Goal: Information Seeking & Learning: Compare options

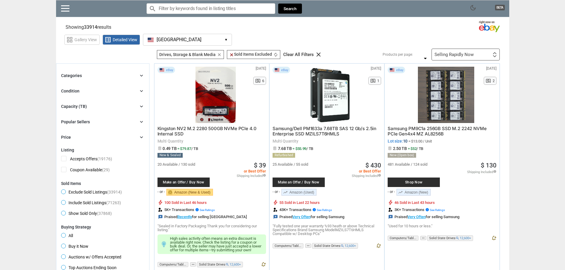
click at [133, 89] on div "Condition chevron_right" at bounding box center [102, 91] width 83 height 7
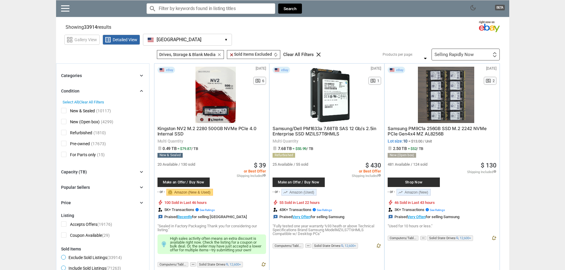
click at [82, 131] on span "Refurbished" at bounding box center [76, 133] width 31 height 7
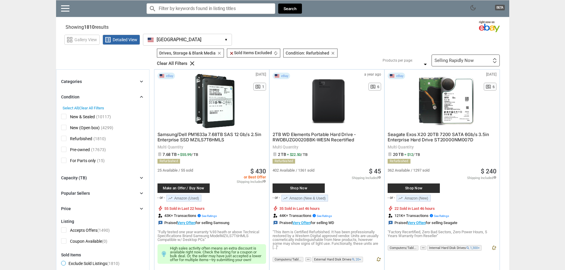
click at [280, 58] on div "Selling Rapidly Now" at bounding box center [454, 60] width 39 height 4
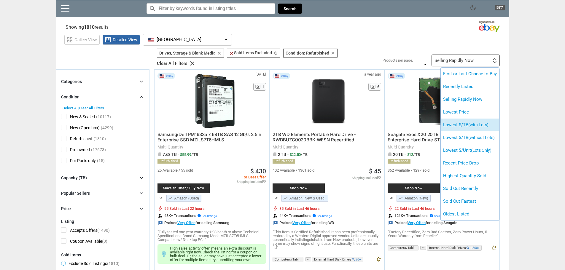
click at [280, 123] on span "(with Lots)" at bounding box center [479, 125] width 20 height 5
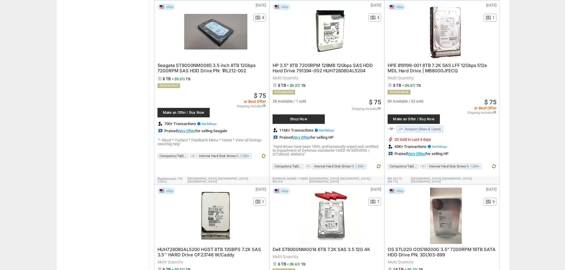
scroll to position [890, 0]
